Goal: Ask a question: Seek information or help from site administrators or community

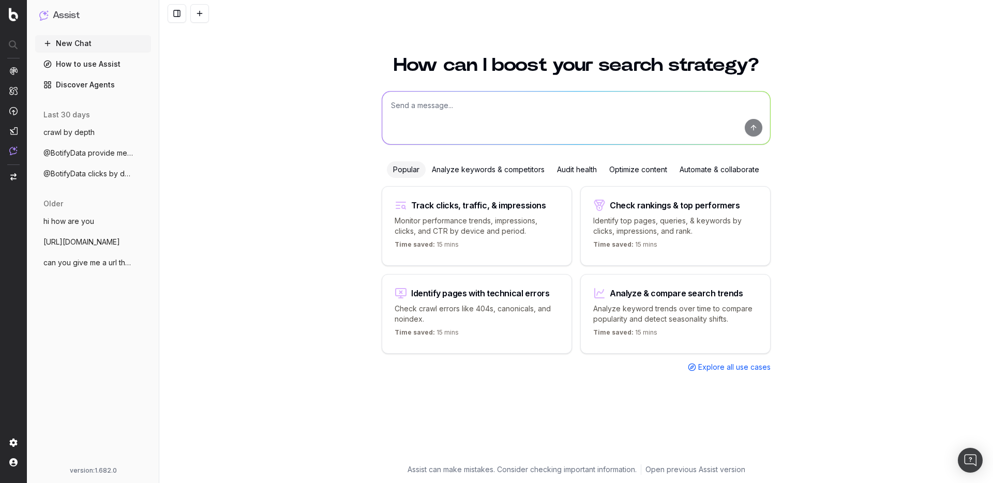
click at [466, 103] on textarea at bounding box center [576, 118] width 388 height 53
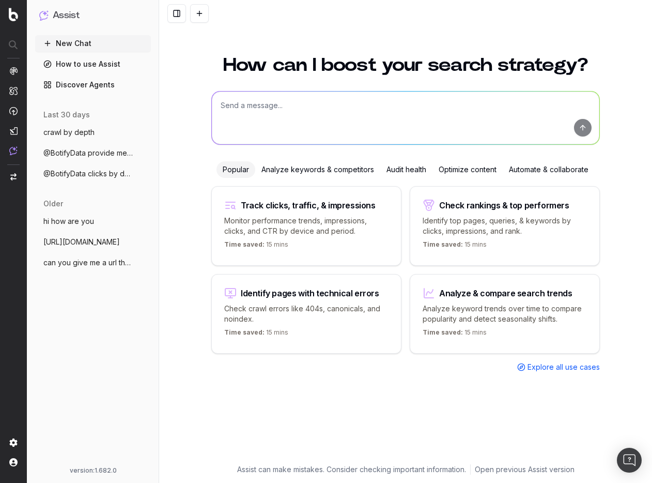
click at [288, 111] on textarea at bounding box center [406, 118] width 388 height 53
type textarea "clicks by url"
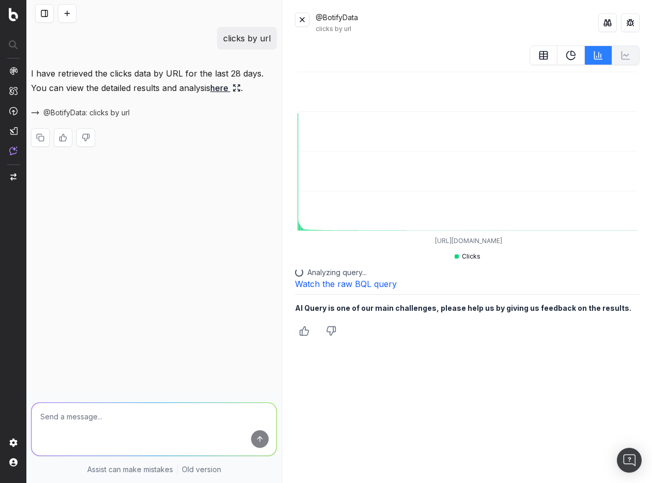
click at [181, 434] on textarea at bounding box center [154, 429] width 245 height 53
type textarea "clicks by country"
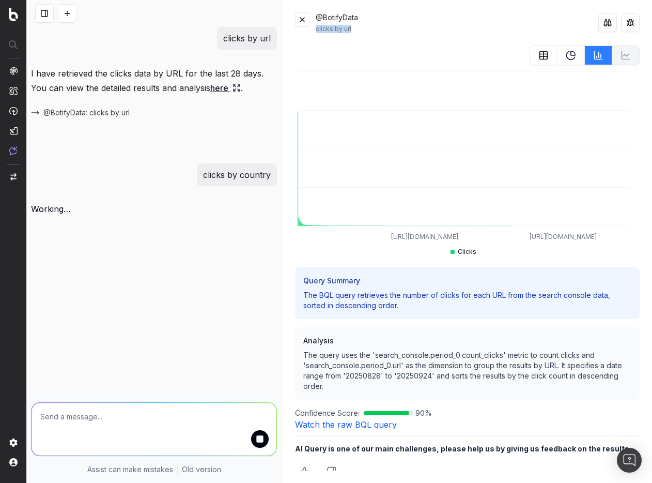
drag, startPoint x: 316, startPoint y: 32, endPoint x: 354, endPoint y: 31, distance: 37.7
click at [354, 31] on div "clicks by url" at bounding box center [457, 29] width 283 height 8
click at [357, 33] on div "clicks by url" at bounding box center [457, 29] width 283 height 8
click at [305, 21] on button at bounding box center [302, 19] width 14 height 14
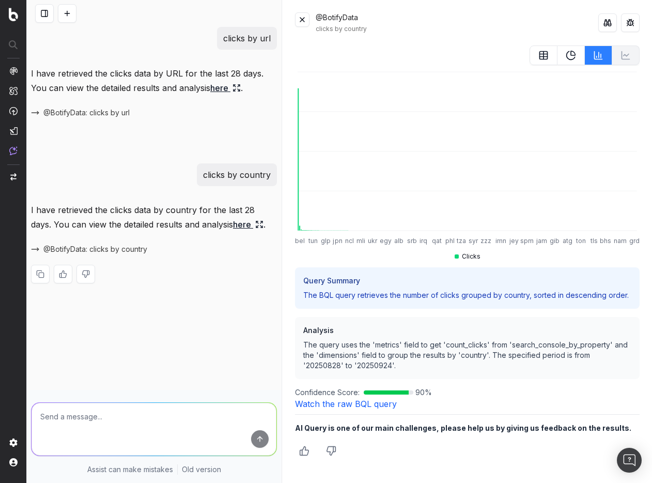
click at [67, 14] on button at bounding box center [67, 13] width 19 height 19
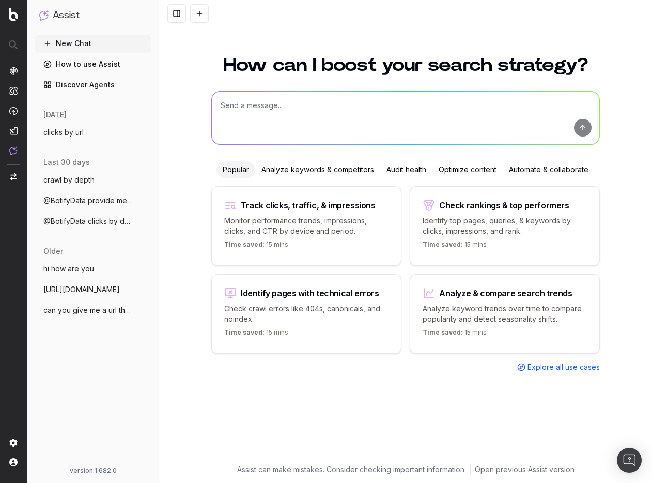
click at [310, 129] on textarea at bounding box center [406, 118] width 388 height 53
type textarea "clicks by url"
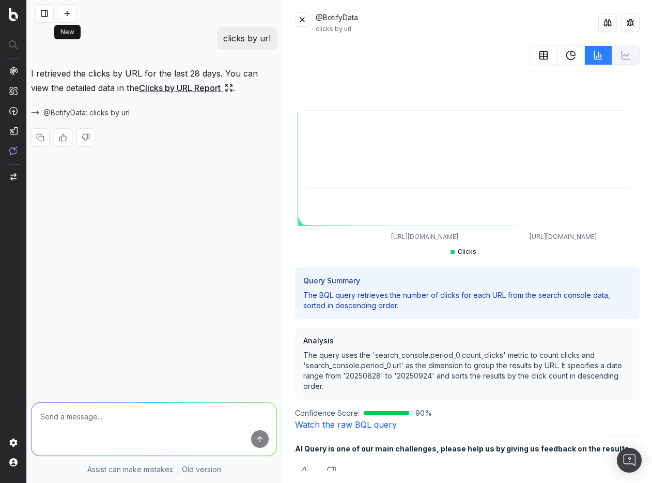
click at [66, 11] on button at bounding box center [67, 13] width 19 height 19
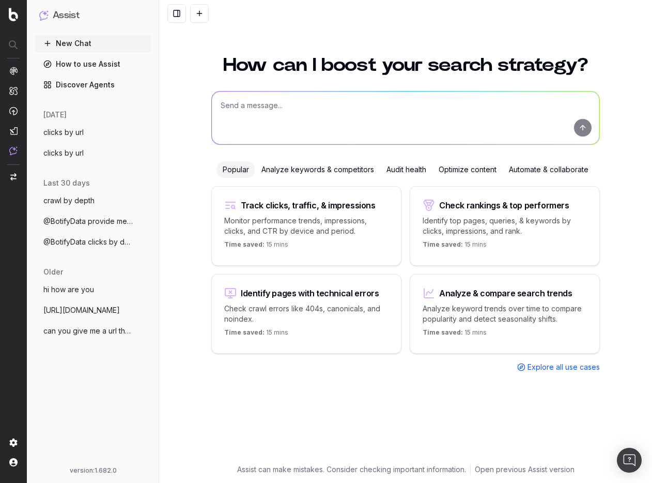
click at [363, 117] on textarea at bounding box center [406, 118] width 388 height 53
click at [313, 105] on textarea at bounding box center [406, 118] width 388 height 53
type textarea "clicks by country"
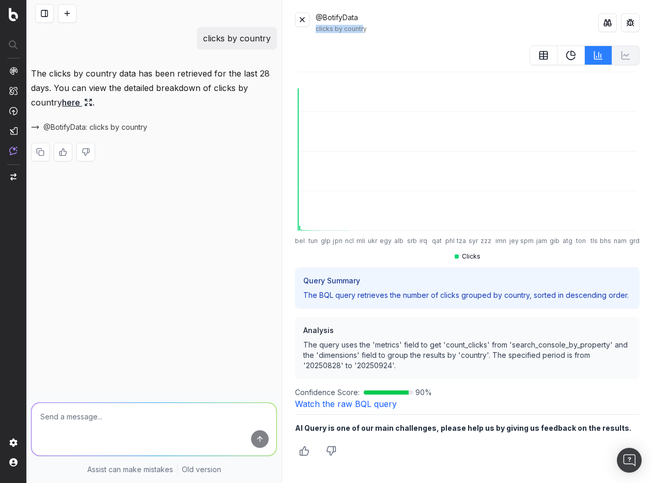
drag, startPoint x: 319, startPoint y: 28, endPoint x: 364, endPoint y: 26, distance: 45.0
click at [363, 26] on div "@BotifyData clicks by country" at bounding box center [467, 22] width 345 height 21
click at [153, 420] on textarea at bounding box center [154, 429] width 245 height 53
type textarea "clicks by url"
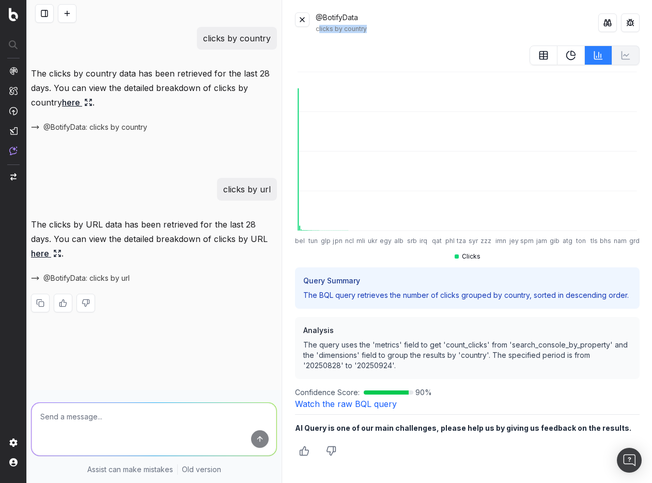
drag, startPoint x: 318, startPoint y: 27, endPoint x: 383, endPoint y: 33, distance: 64.8
click at [384, 33] on div "@BotifyData clicks by country bel tun glp jpn ncl mli ukr egy alb srb irq qat p…" at bounding box center [468, 241] width 370 height 483
click at [365, 29] on div "clicks by country" at bounding box center [457, 29] width 283 height 8
click at [298, 20] on button at bounding box center [302, 19] width 14 height 14
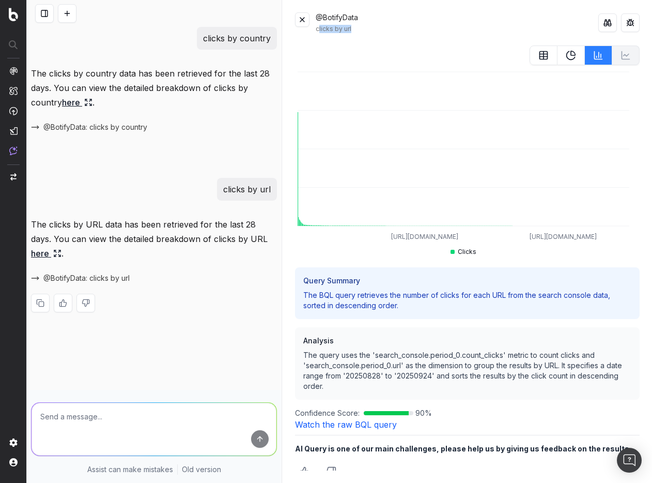
drag, startPoint x: 318, startPoint y: 26, endPoint x: 384, endPoint y: 29, distance: 66.2
click at [384, 29] on div "clicks by url" at bounding box center [457, 29] width 283 height 8
click at [303, 20] on button at bounding box center [302, 19] width 14 height 14
